Goal: Find specific page/section: Find specific page/section

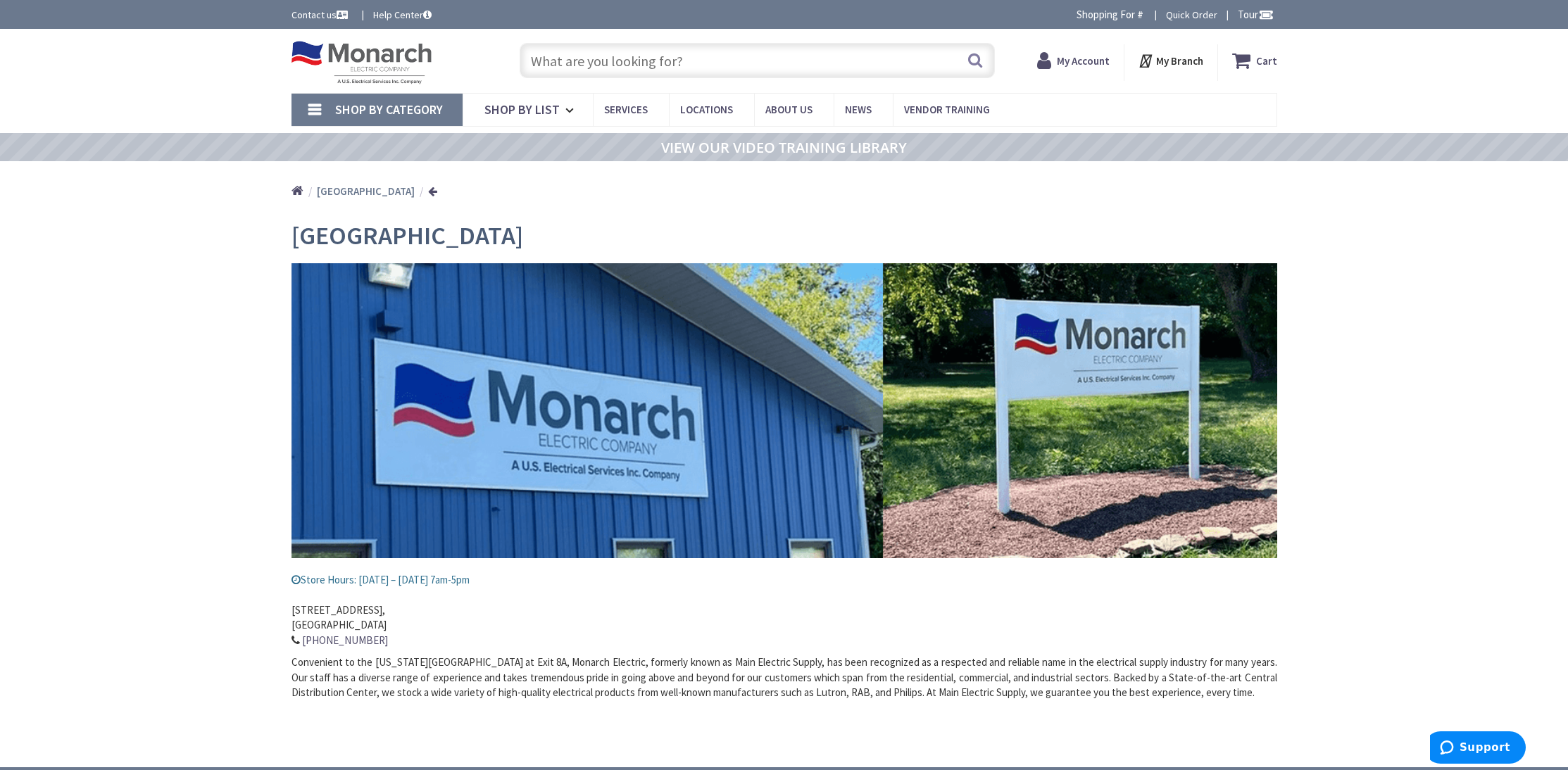
click at [596, 64] on input "text" at bounding box center [757, 61] width 475 height 36
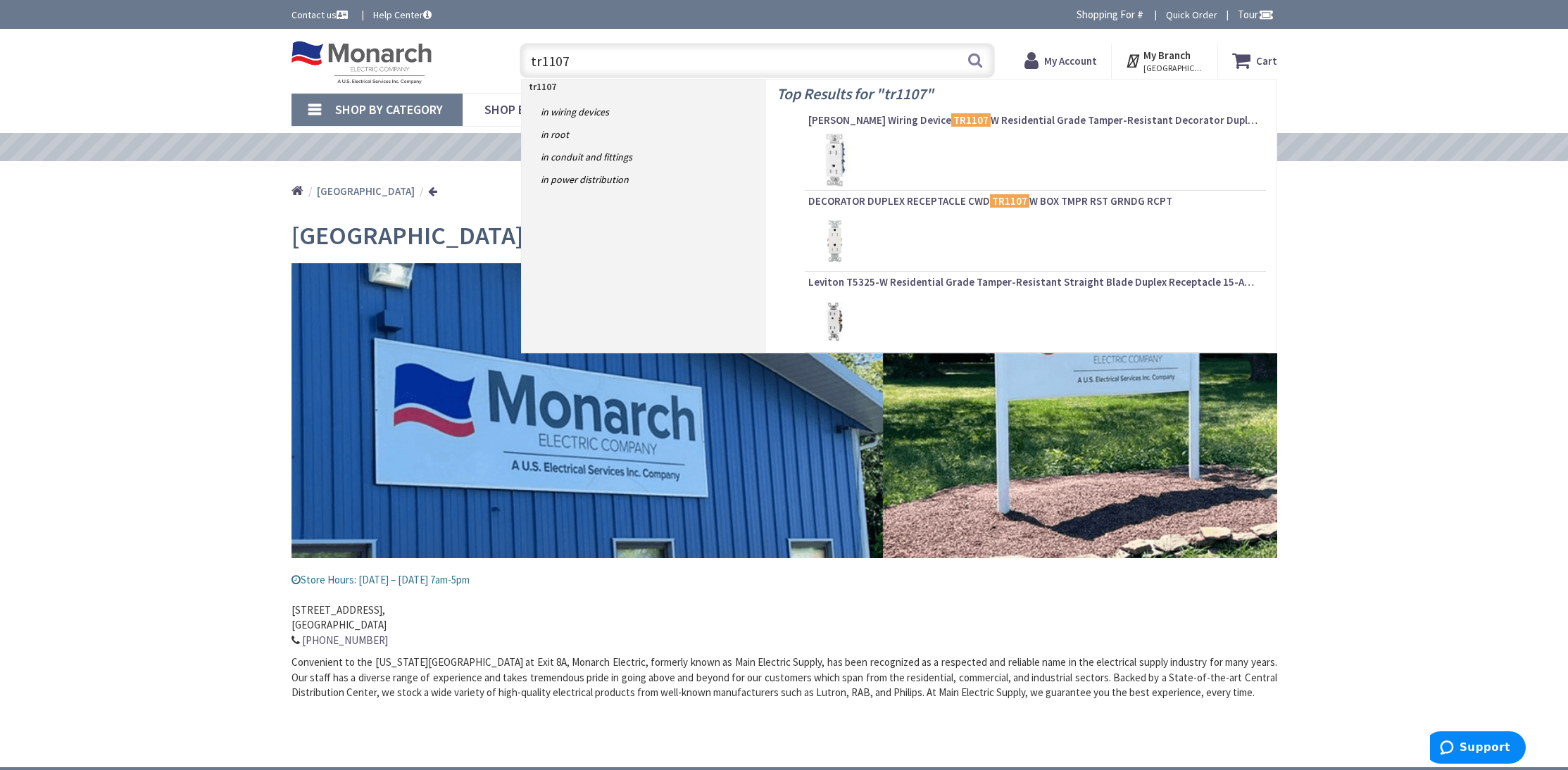
type input "tr1107w"
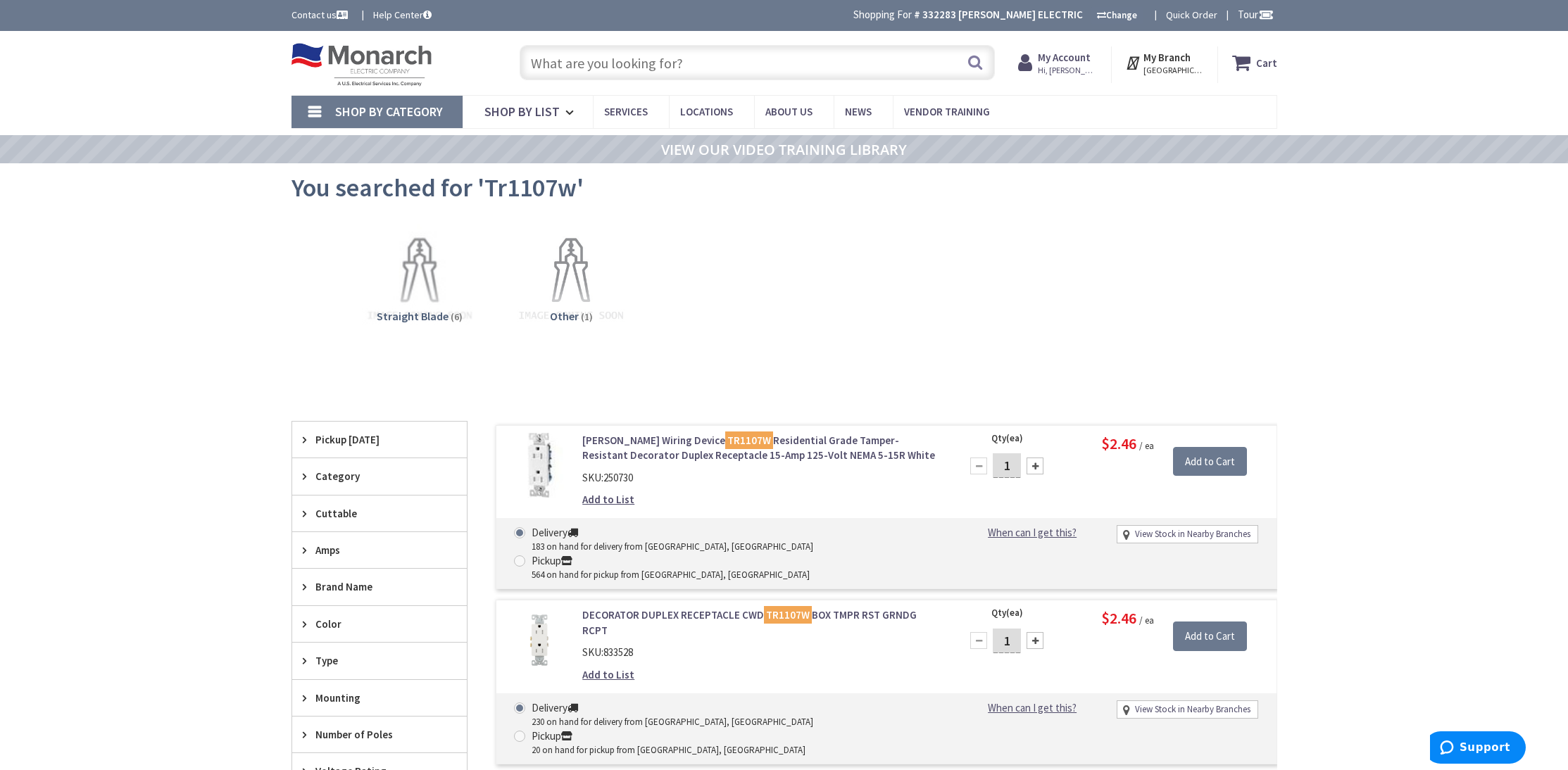
drag, startPoint x: 572, startPoint y: 46, endPoint x: 600, endPoint y: 63, distance: 32.8
click at [572, 47] on input "text" at bounding box center [757, 63] width 475 height 36
drag, startPoint x: 600, startPoint y: 63, endPoint x: 607, endPoint y: 64, distance: 7.1
click at [607, 64] on input "text" at bounding box center [757, 63] width 475 height 36
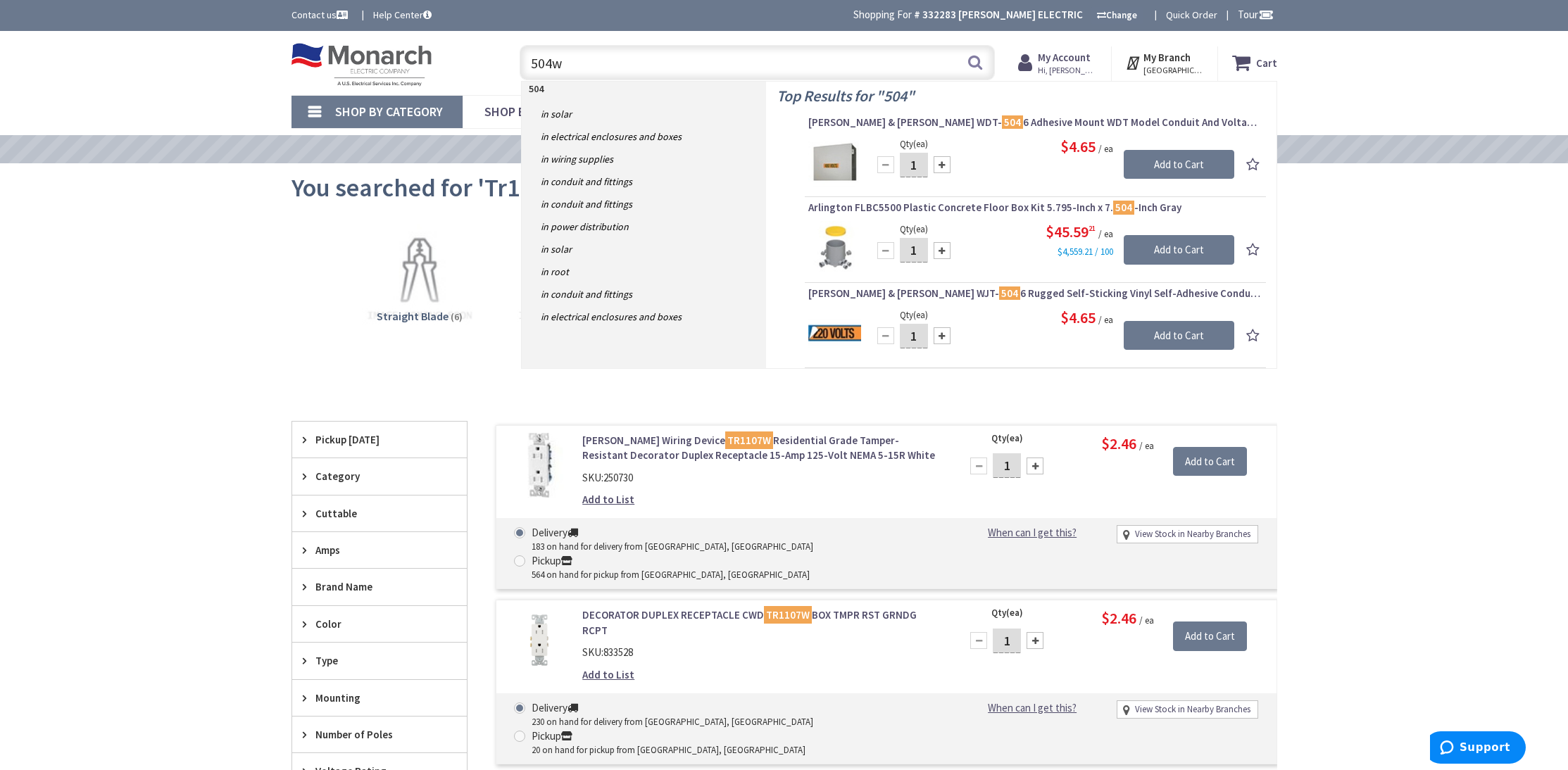
type input "504w"
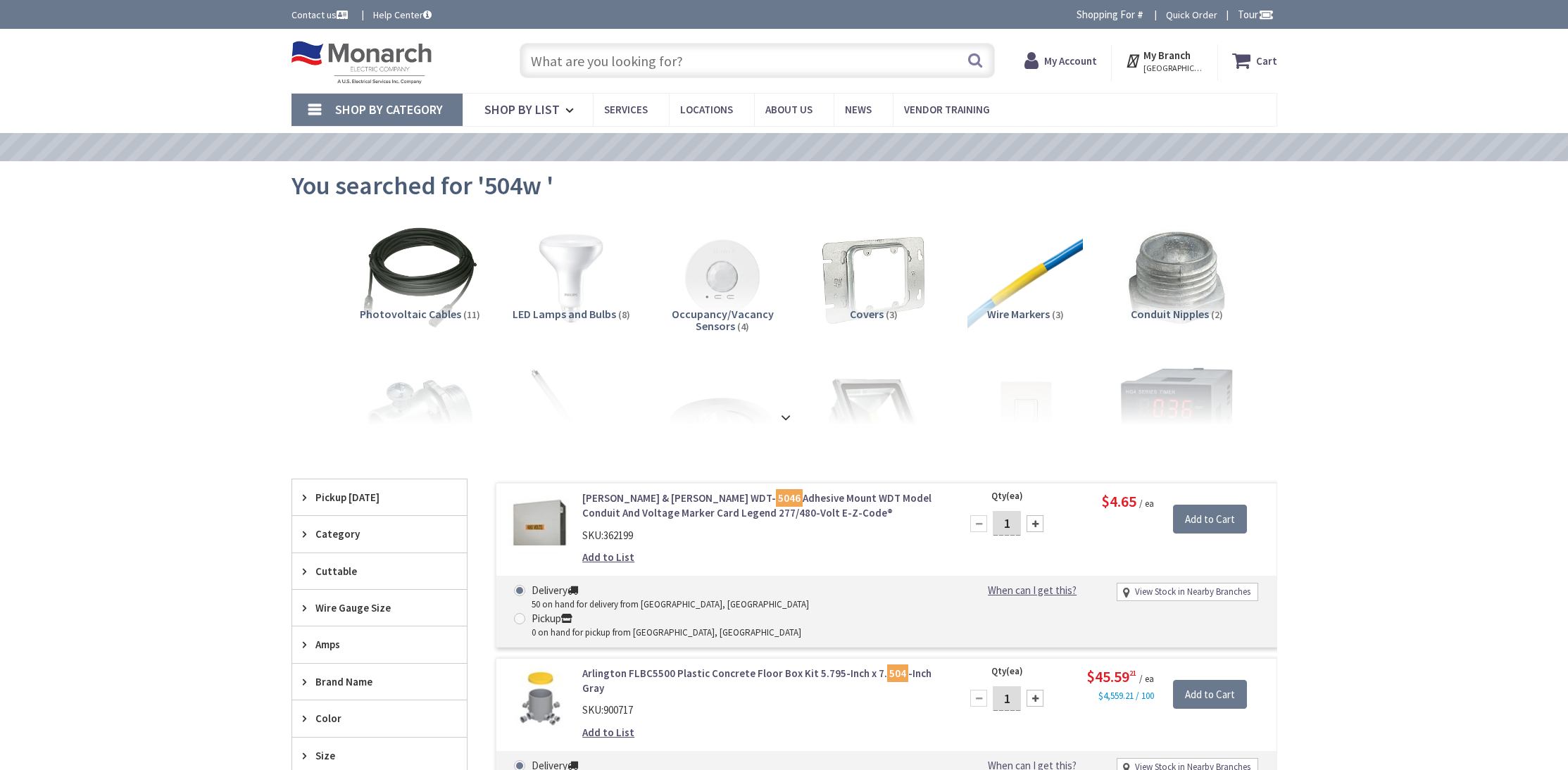
click at [568, 53] on input "text" at bounding box center [757, 61] width 475 height 36
click at [606, 68] on input "text" at bounding box center [757, 61] width 475 height 36
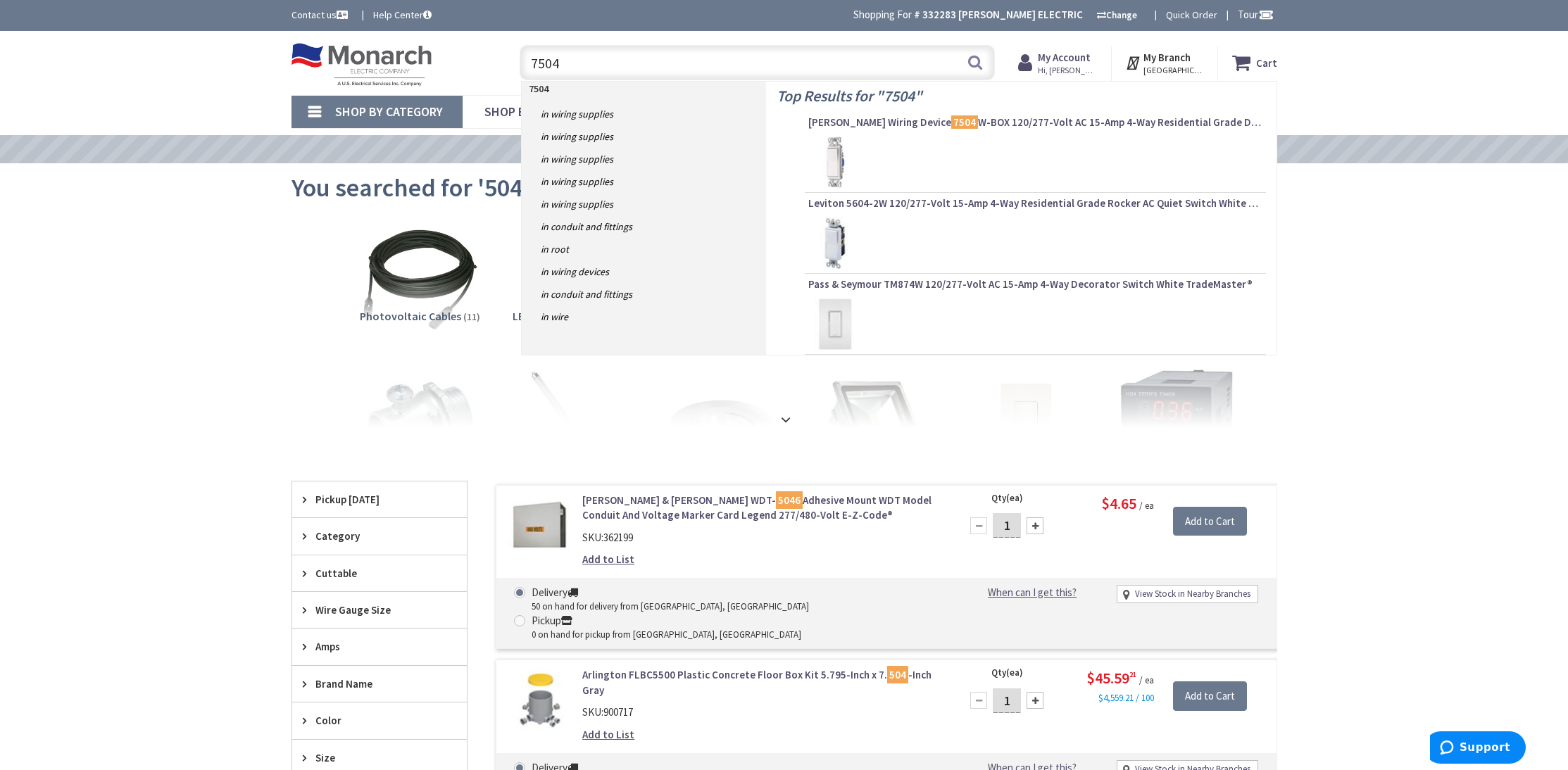
type input "7504w"
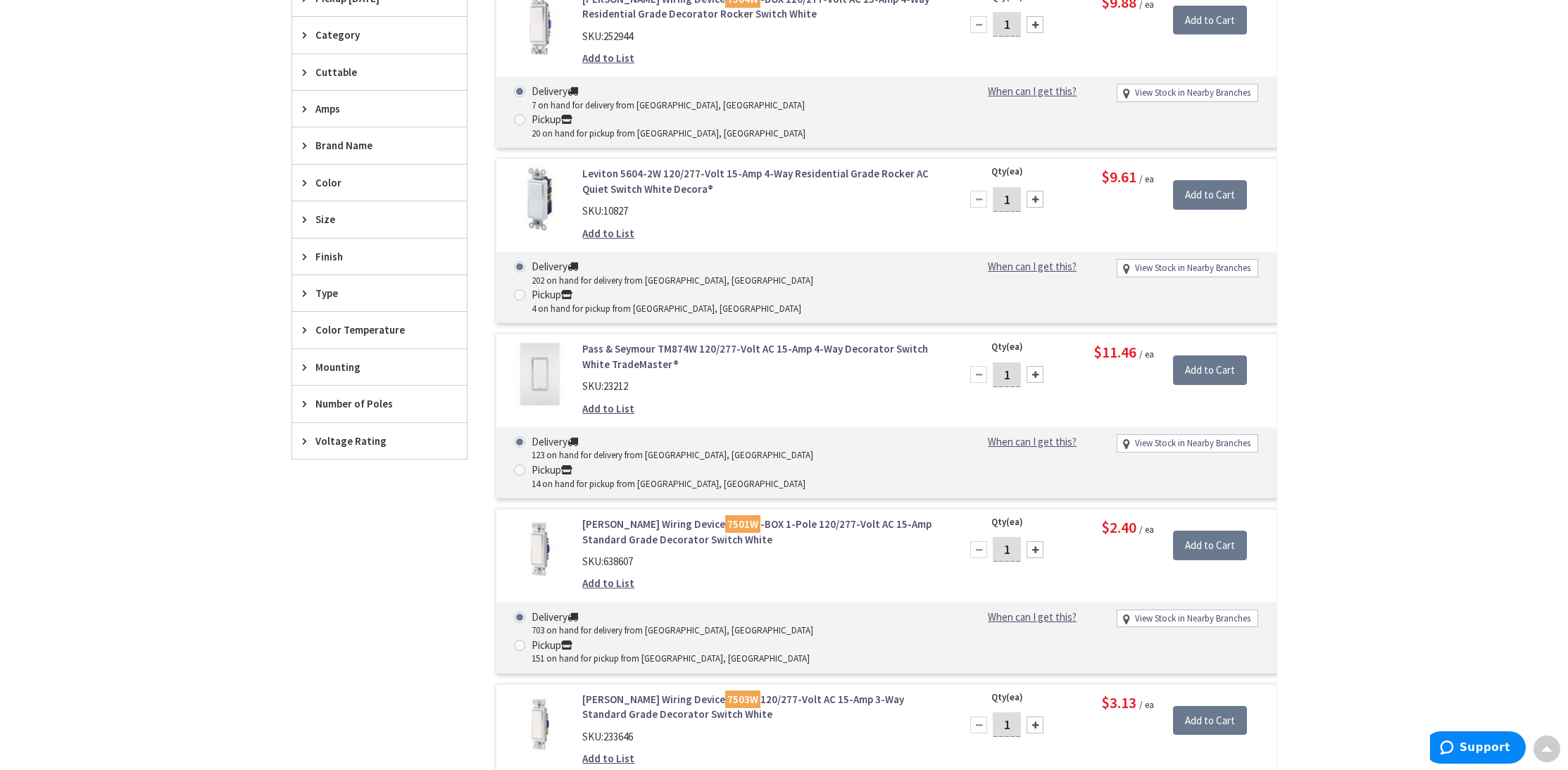
scroll to position [586, 0]
